Goal: Information Seeking & Learning: Learn about a topic

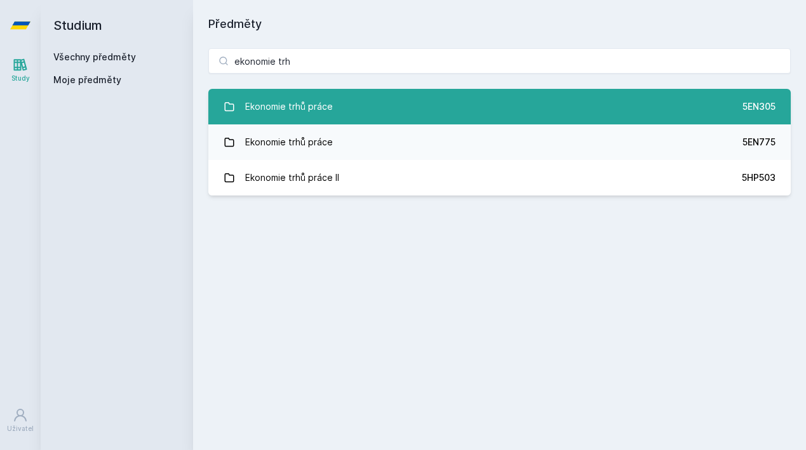
type input "ekonomie trh"
click at [311, 95] on div "Ekonomie trhů práce" at bounding box center [289, 106] width 88 height 25
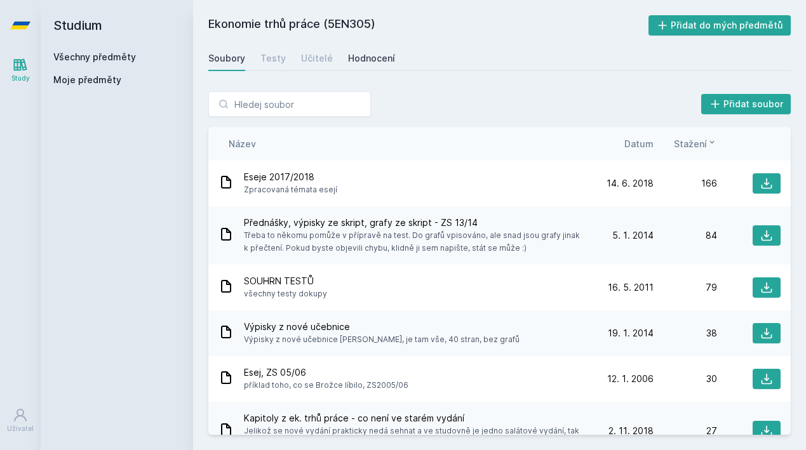
click at [358, 60] on div "Hodnocení" at bounding box center [371, 58] width 47 height 13
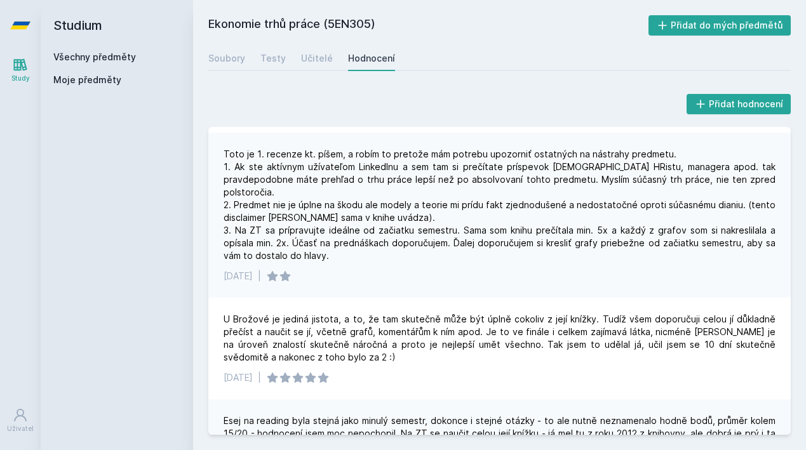
scroll to position [46, 0]
click at [307, 58] on div "Učitelé" at bounding box center [317, 58] width 32 height 13
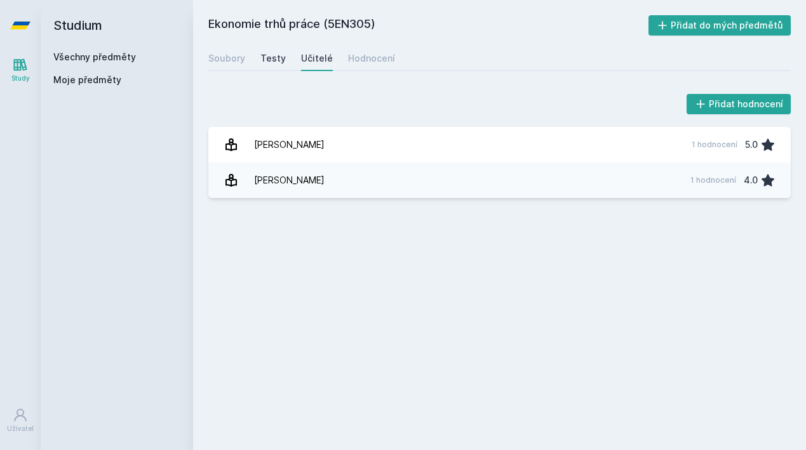
click at [266, 59] on div "Testy" at bounding box center [272, 58] width 25 height 13
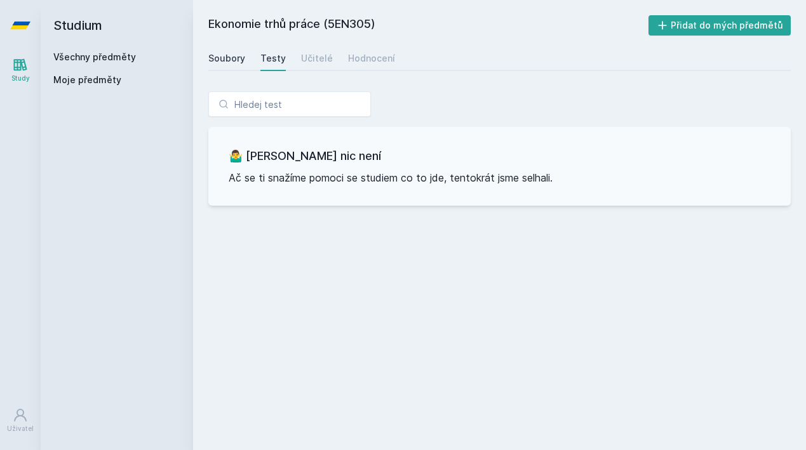
click at [230, 60] on div "Soubory" at bounding box center [226, 58] width 37 height 13
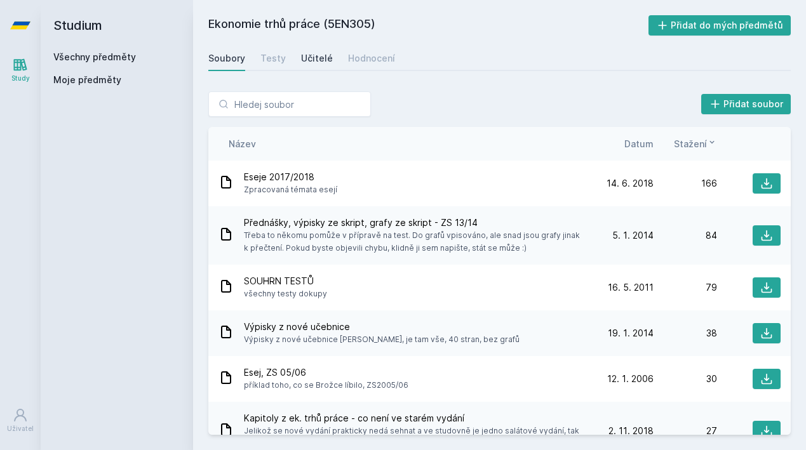
click at [316, 57] on div "Učitelé" at bounding box center [317, 58] width 32 height 13
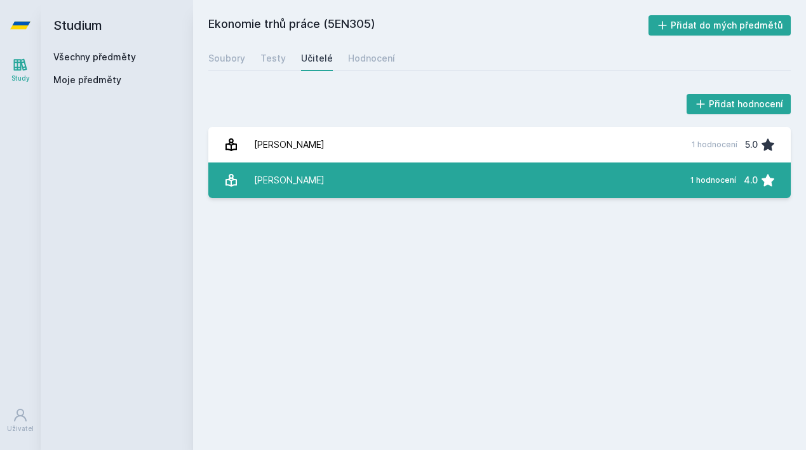
click at [293, 180] on div "[PERSON_NAME]" at bounding box center [289, 180] width 71 height 25
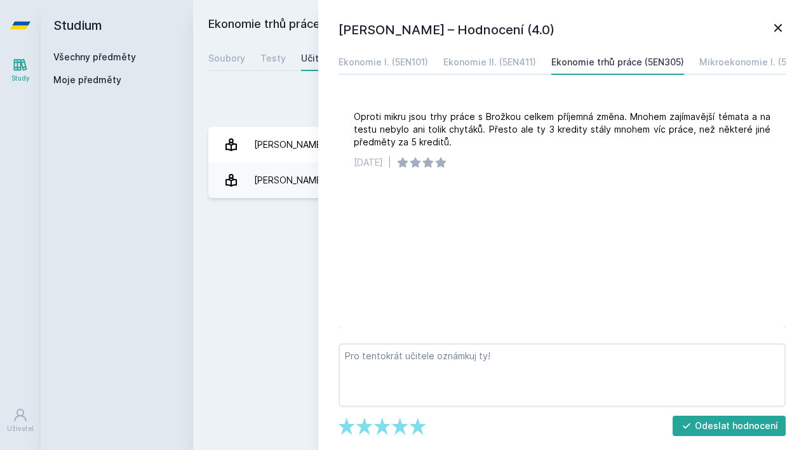
click at [777, 24] on icon at bounding box center [778, 27] width 15 height 15
